Goal: Task Accomplishment & Management: Use online tool/utility

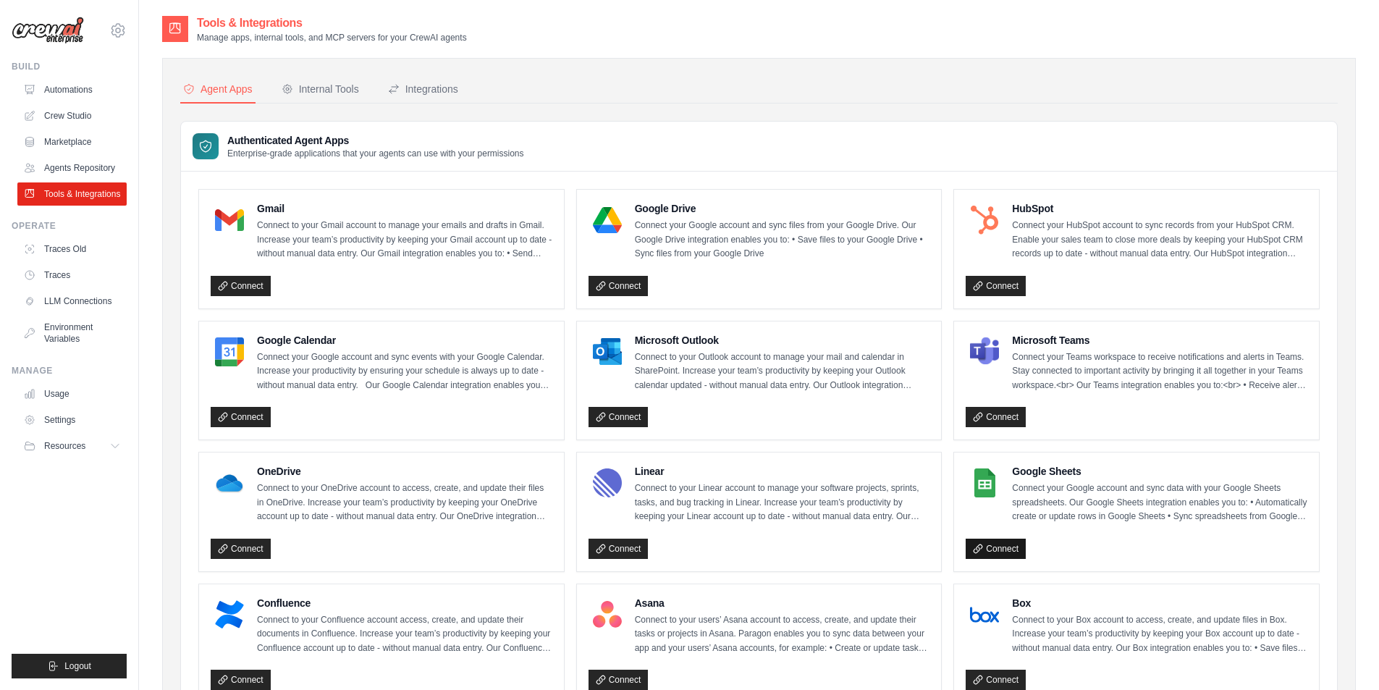
click at [1011, 548] on link "Connect" at bounding box center [996, 549] width 60 height 20
click at [1005, 552] on link "Connect" at bounding box center [996, 549] width 60 height 20
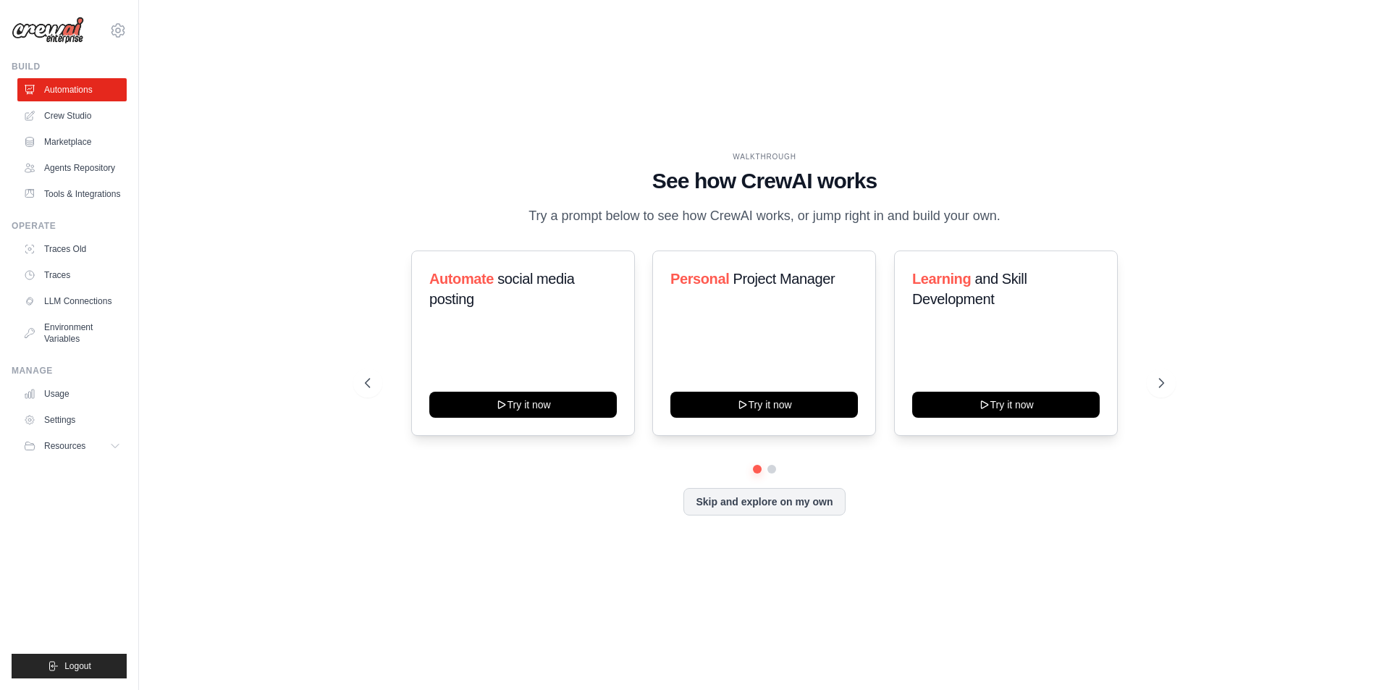
click at [263, 89] on div "WALKTHROUGH See how [PERSON_NAME] works Try a prompt below to see how [PERSON_N…" at bounding box center [764, 344] width 1205 height 661
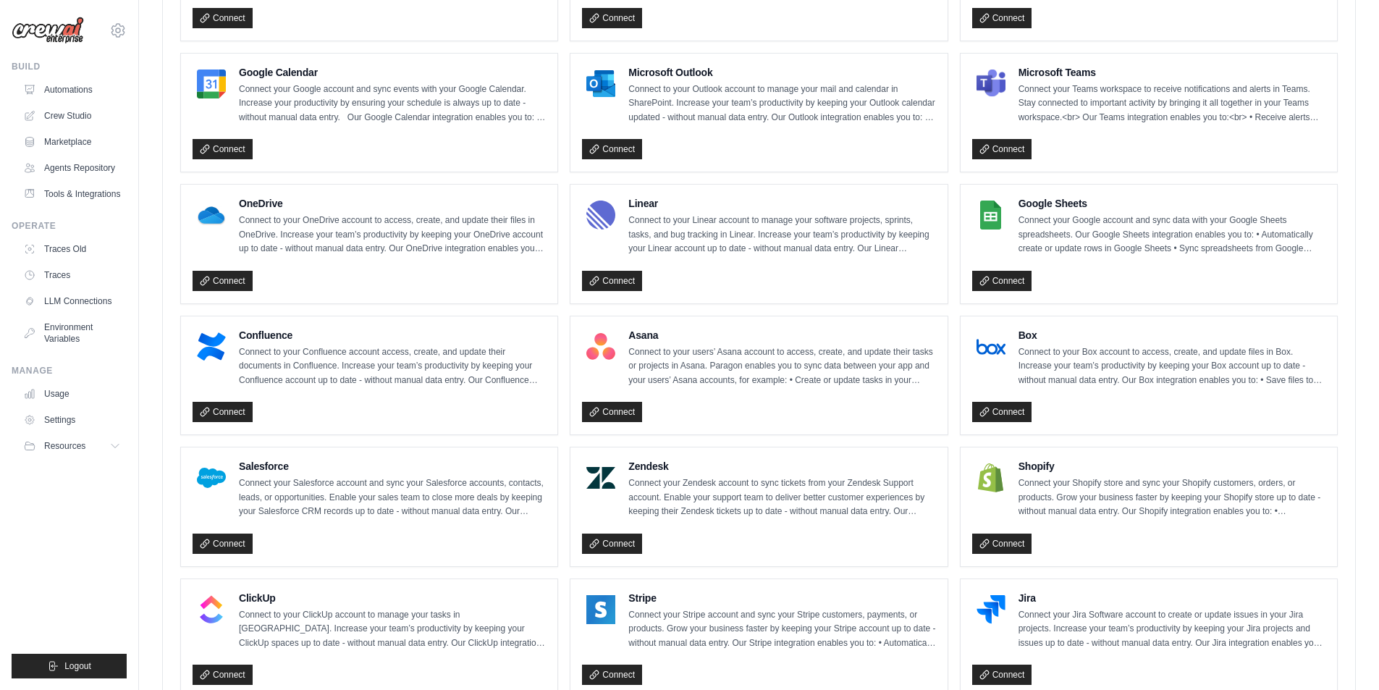
scroll to position [476, 0]
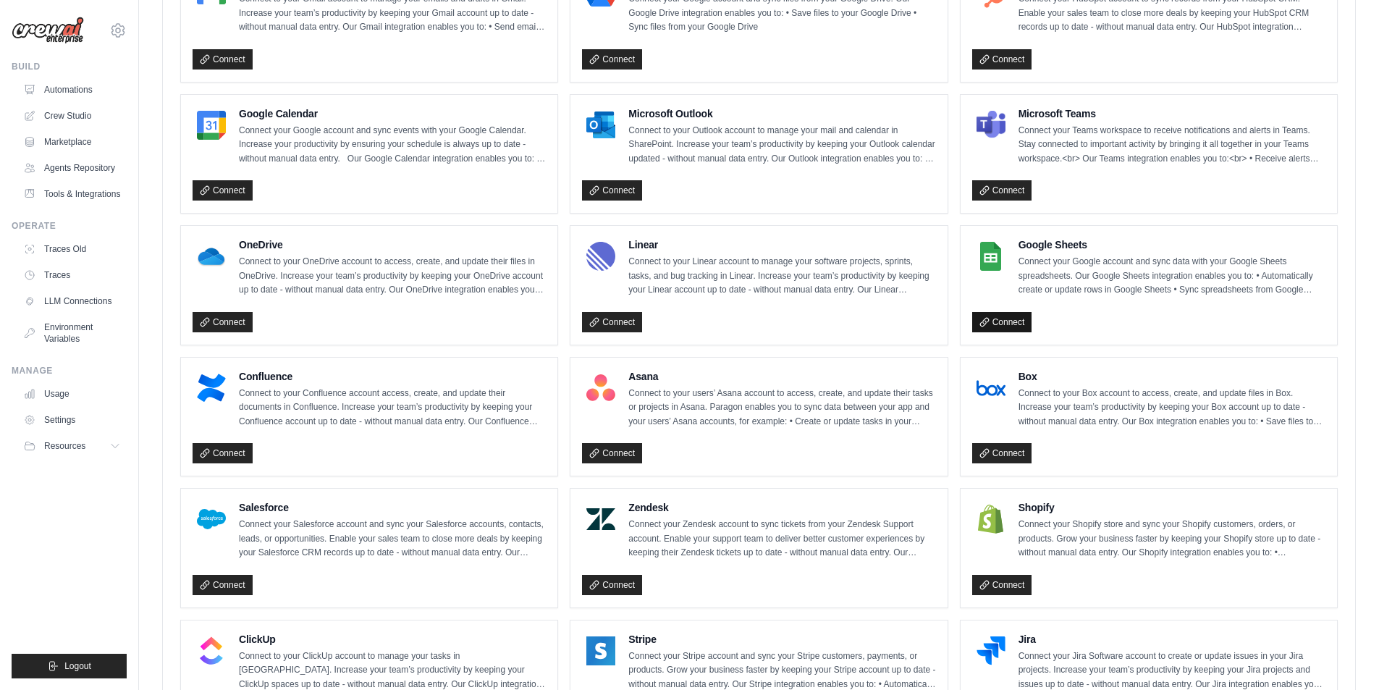
click at [998, 327] on link "Connect" at bounding box center [1002, 322] width 60 height 20
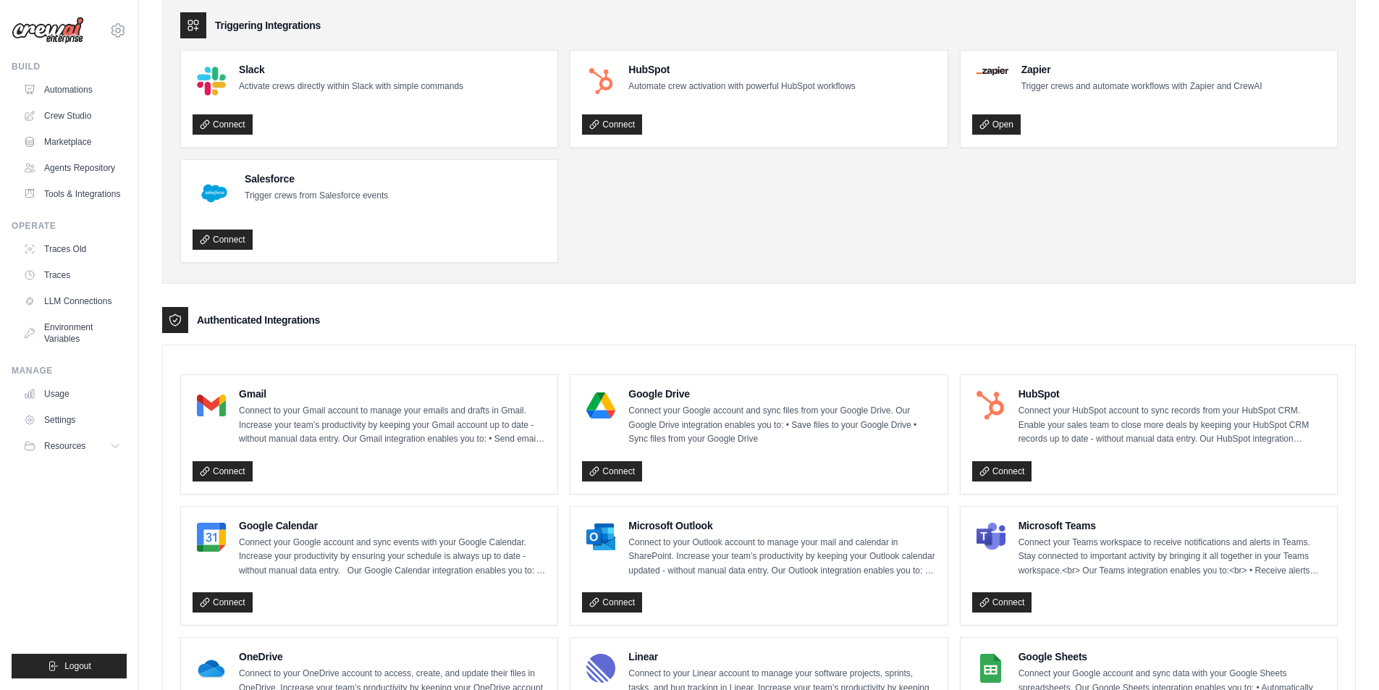
scroll to position [41, 0]
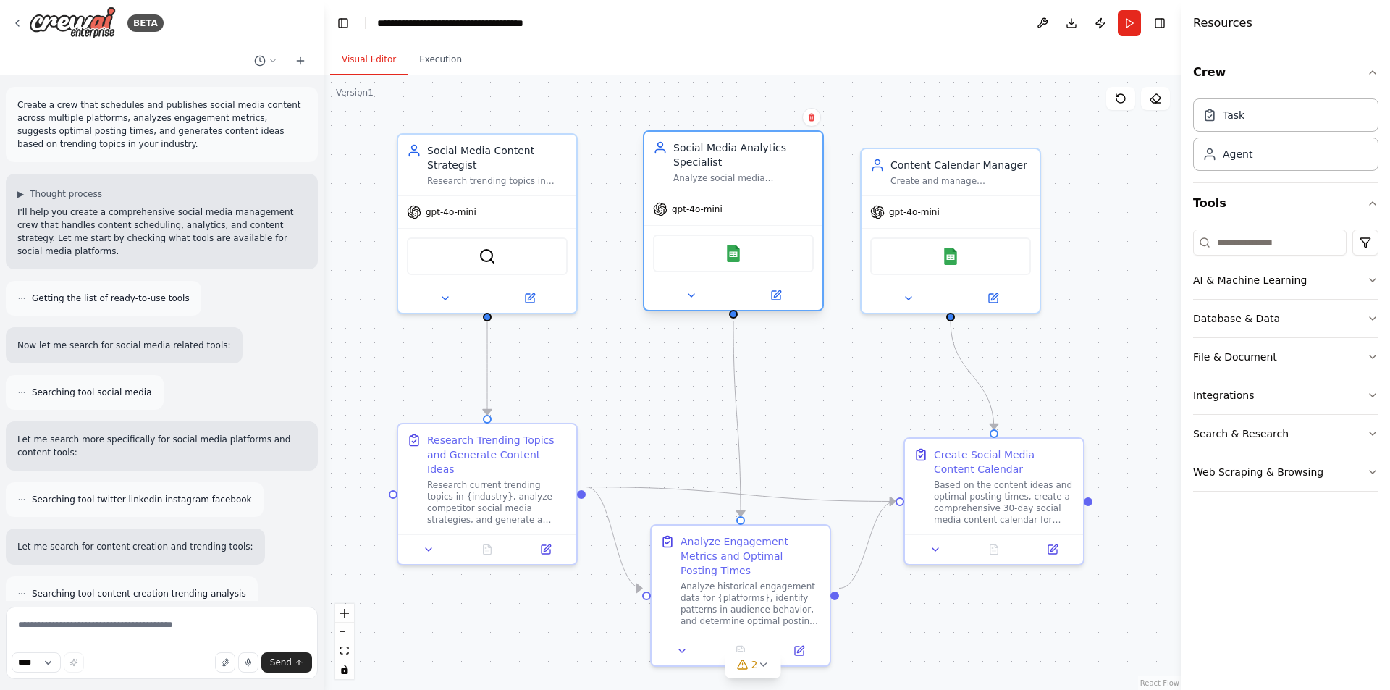
scroll to position [1592, 0]
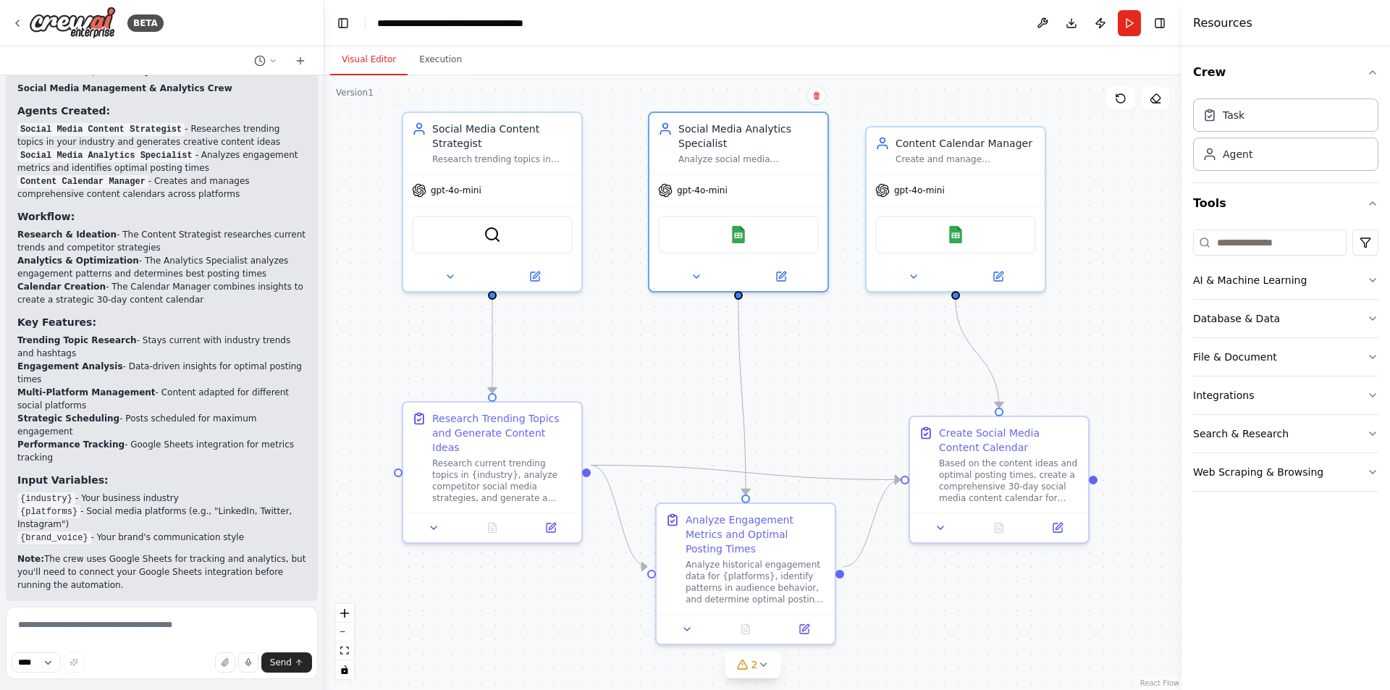
drag, startPoint x: 687, startPoint y: 353, endPoint x: 697, endPoint y: 340, distance: 16.5
click at [697, 340] on div ".deletable-edge-delete-btn { width: 20px; height: 20px; border: 0px solid #ffff…" at bounding box center [752, 382] width 857 height 615
click at [731, 295] on div ".deletable-edge-delete-btn { width: 20px; height: 20px; border: 0px solid #ffff…" at bounding box center [752, 382] width 857 height 615
click at [696, 333] on div ".deletable-edge-delete-btn { width: 20px; height: 20px; border: 0px solid #ffff…" at bounding box center [752, 382] width 857 height 615
click at [975, 287] on div at bounding box center [956, 273] width 178 height 29
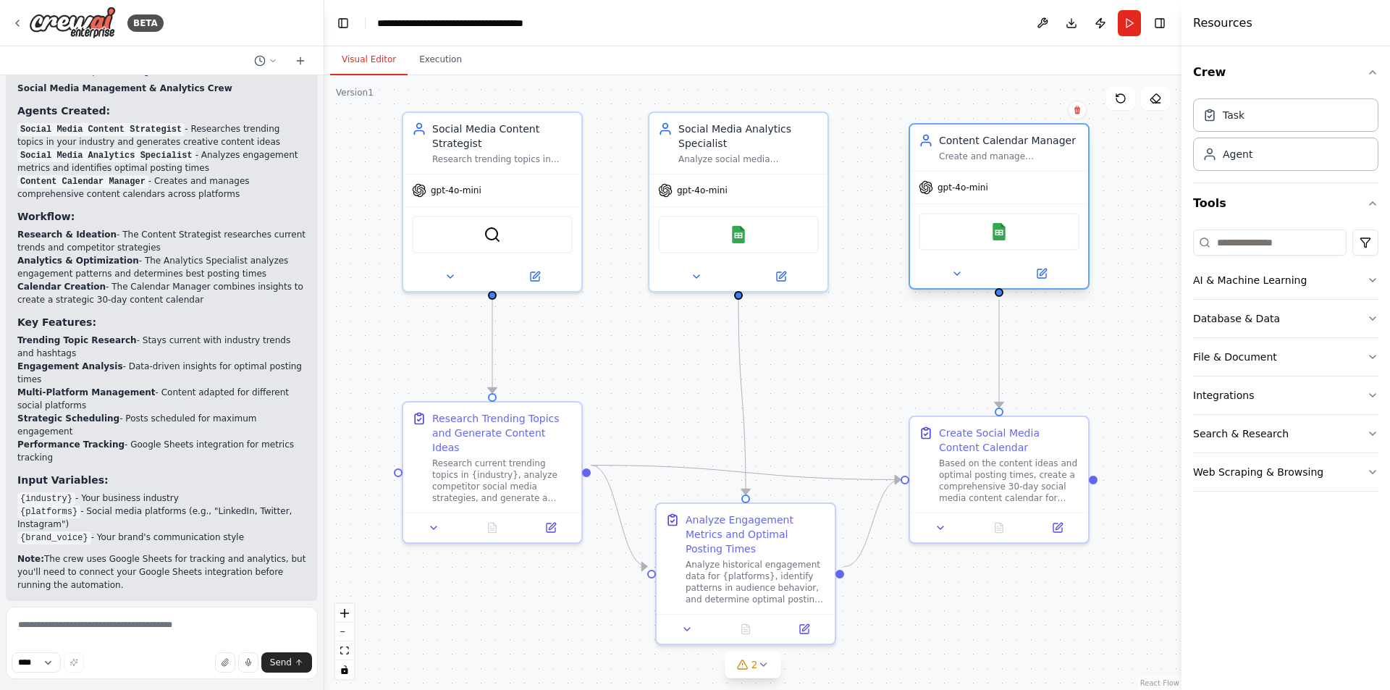
drag, startPoint x: 979, startPoint y: 286, endPoint x: 1019, endPoint y: 284, distance: 39.9
click at [1019, 284] on div at bounding box center [999, 273] width 178 height 29
drag, startPoint x: 770, startPoint y: 513, endPoint x: 760, endPoint y: 509, distance: 10.8
click at [760, 509] on div "Analyze Engagement Metrics and Optimal Posting Times Analyze historical engagem…" at bounding box center [738, 556] width 178 height 110
click at [796, 373] on div ".deletable-edge-delete-btn { width: 20px; height: 20px; border: 0px solid #ffff…" at bounding box center [752, 382] width 857 height 615
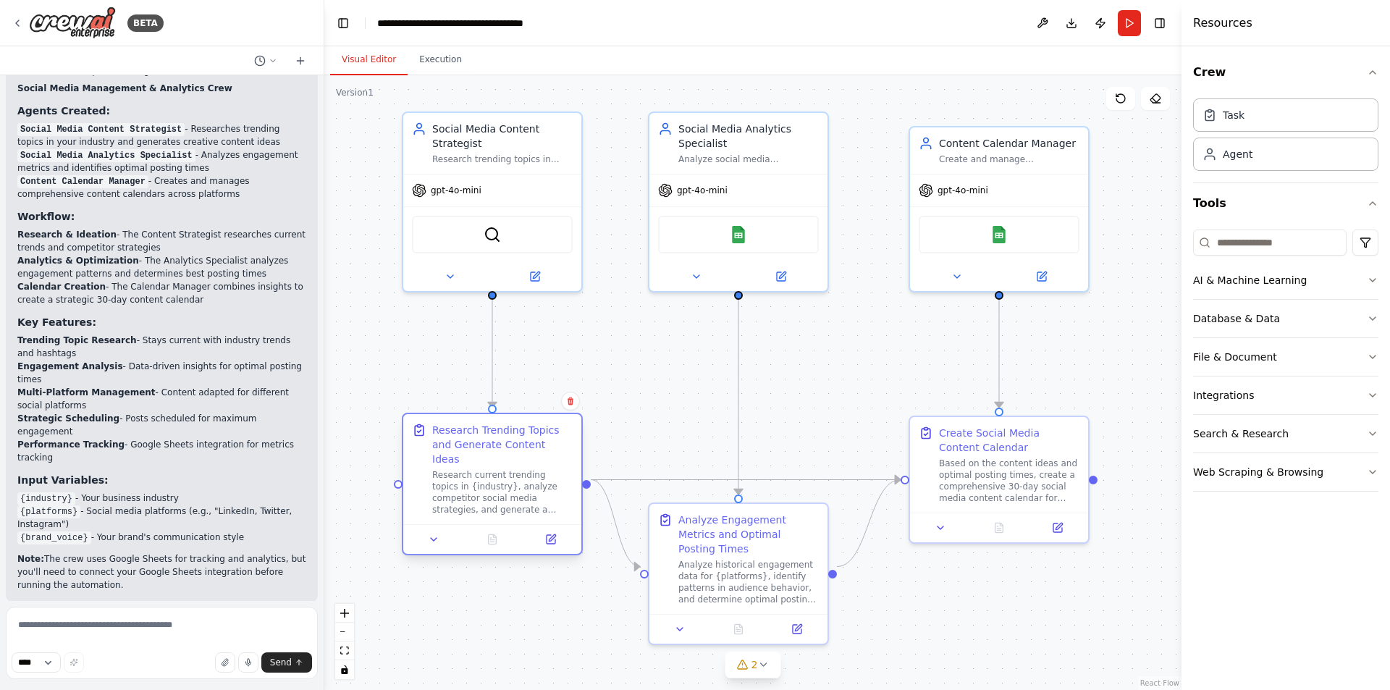
drag, startPoint x: 524, startPoint y: 410, endPoint x: 522, endPoint y: 420, distance: 10.4
click at [522, 420] on div "Research Trending Topics and Generate Content Ideas Research current trending t…" at bounding box center [492, 469] width 178 height 110
click at [618, 360] on div ".deletable-edge-delete-btn { width: 20px; height: 20px; border: 0px solid #ffff…" at bounding box center [752, 382] width 857 height 615
drag, startPoint x: 973, startPoint y: 427, endPoint x: 964, endPoint y: 427, distance: 9.4
click at [964, 427] on div "Create Social Media Content Calendar" at bounding box center [994, 437] width 140 height 29
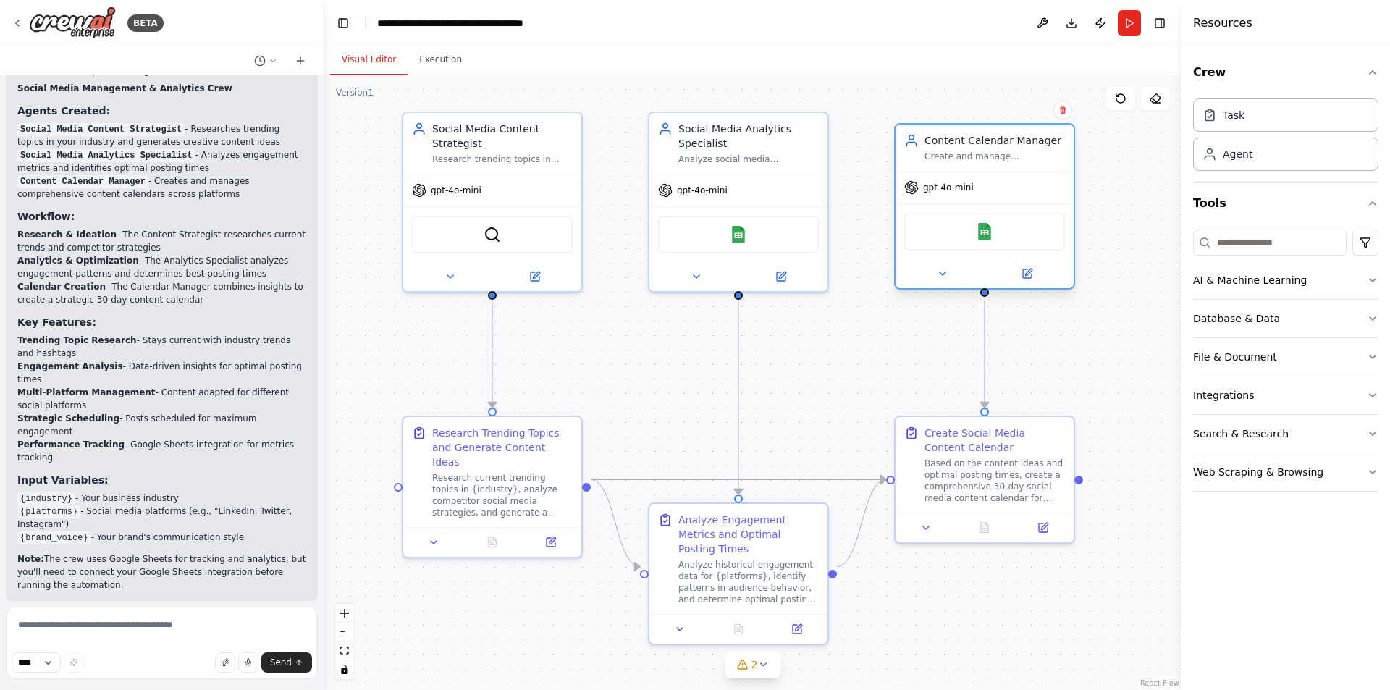
drag, startPoint x: 1001, startPoint y: 138, endPoint x: 992, endPoint y: 137, distance: 9.5
click at [992, 137] on div "Content Calendar Manager" at bounding box center [994, 140] width 140 height 14
click at [903, 413] on div ".deletable-edge-delete-btn { width: 20px; height: 20px; border: 0px solid #ffff…" at bounding box center [752, 382] width 857 height 615
click at [881, 347] on div ".deletable-edge-delete-btn { width: 20px; height: 20px; border: 0px solid #ffff…" at bounding box center [752, 382] width 857 height 615
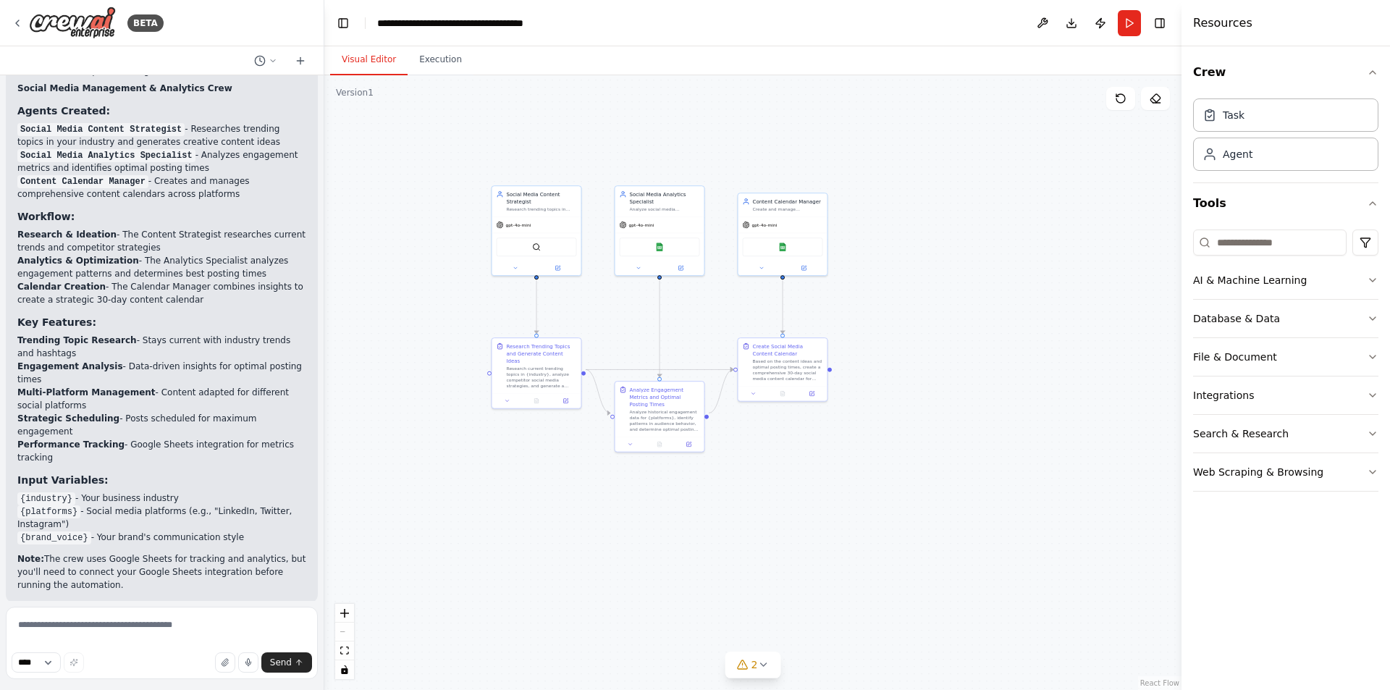
drag, startPoint x: 905, startPoint y: 376, endPoint x: 746, endPoint y: 326, distance: 166.4
click at [746, 326] on div ".deletable-edge-delete-btn { width: 20px; height: 20px; border: 0px solid #ffff…" at bounding box center [752, 382] width 857 height 615
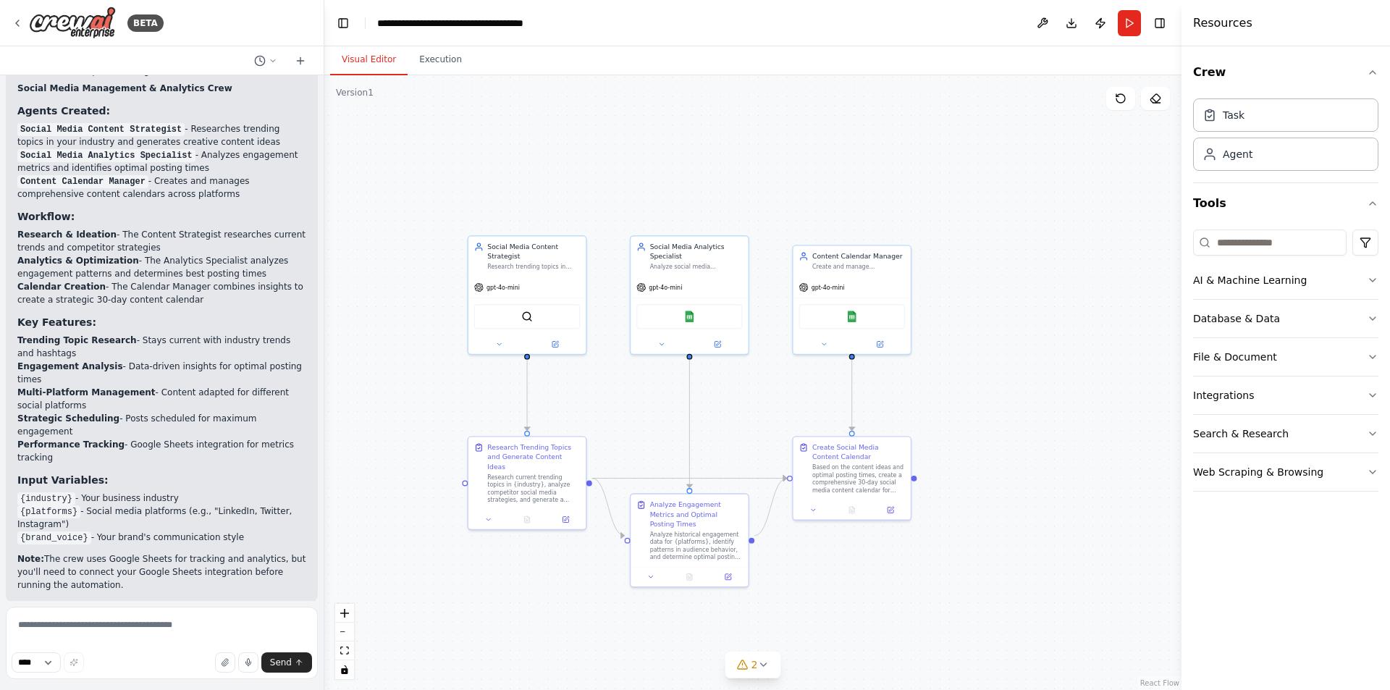
click at [729, 424] on div ".deletable-edge-delete-btn { width: 20px; height: 20px; border: 0px solid #ffff…" at bounding box center [752, 382] width 857 height 615
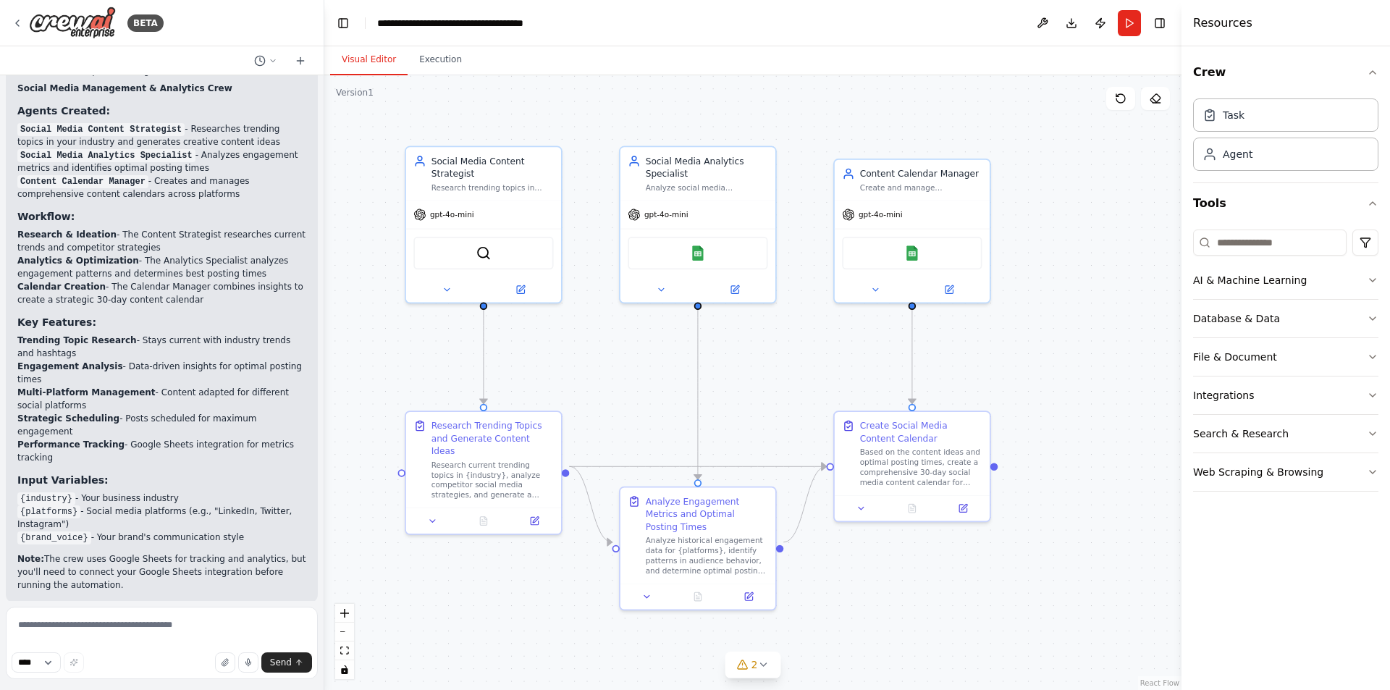
drag, startPoint x: 737, startPoint y: 410, endPoint x: 754, endPoint y: 384, distance: 31.3
click at [754, 384] on div ".deletable-edge-delete-btn { width: 20px; height: 20px; border: 0px solid #ffff…" at bounding box center [752, 382] width 857 height 615
